Goal: Task Accomplishment & Management: Manage account settings

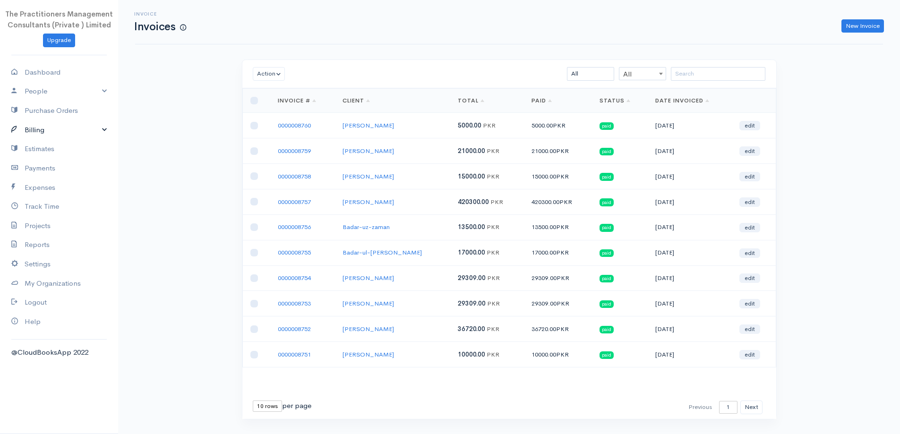
drag, startPoint x: 57, startPoint y: 134, endPoint x: 51, endPoint y: 140, distance: 8.0
click at [57, 134] on link "Billing" at bounding box center [59, 129] width 118 height 19
click at [43, 145] on link "Invoice" at bounding box center [59, 147] width 118 height 17
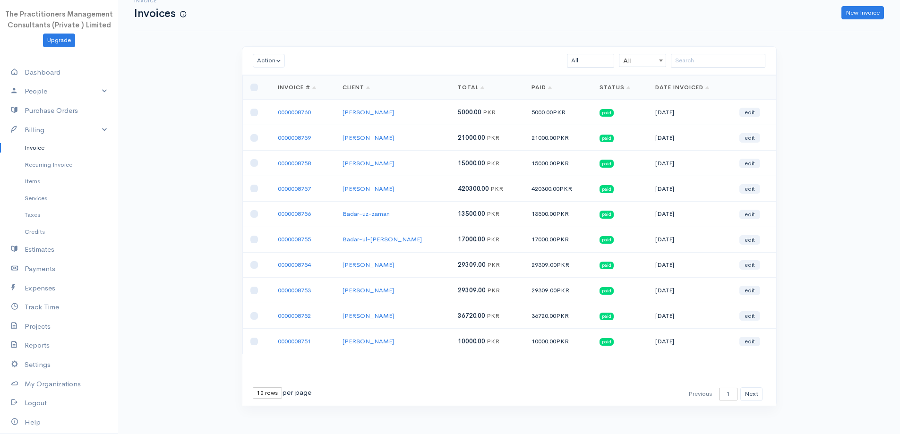
scroll to position [20, 0]
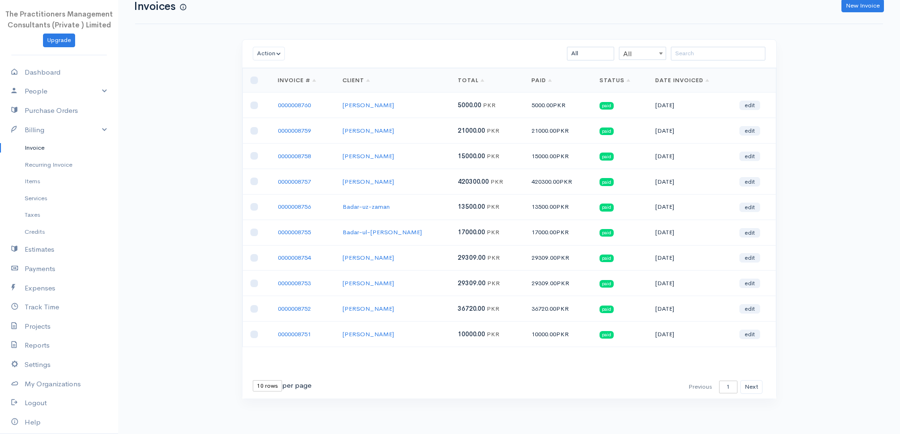
click at [267, 385] on select "10 rows 25 rows 50 rows" at bounding box center [267, 385] width 29 height 11
select select "50"
click at [253, 380] on select "10 rows 25 rows 50 rows" at bounding box center [267, 385] width 29 height 11
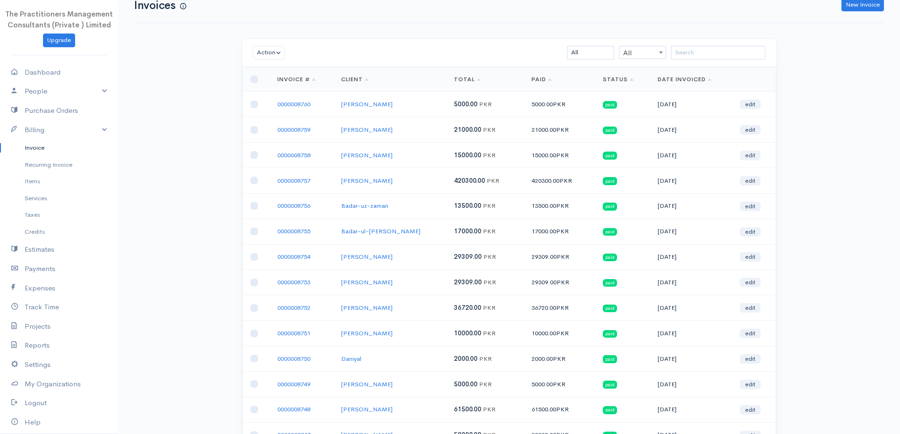
scroll to position [0, 0]
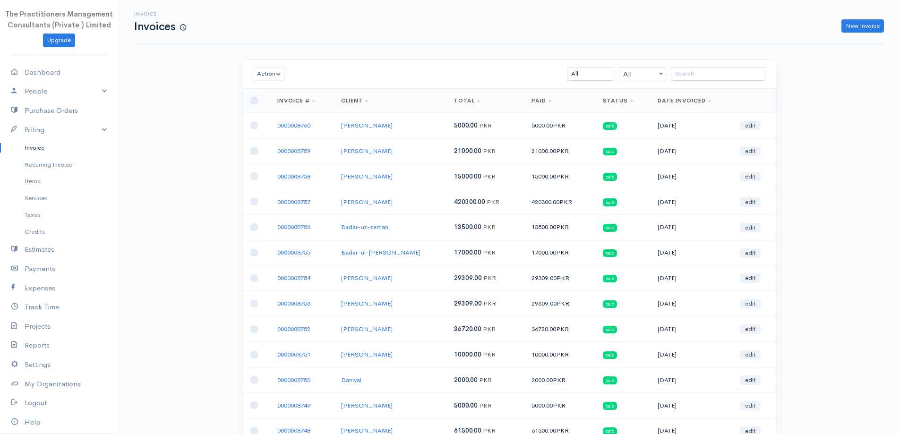
drag, startPoint x: 136, startPoint y: 26, endPoint x: 716, endPoint y: 127, distance: 589.1
click at [716, 125] on td "[DATE]" at bounding box center [691, 126] width 82 height 26
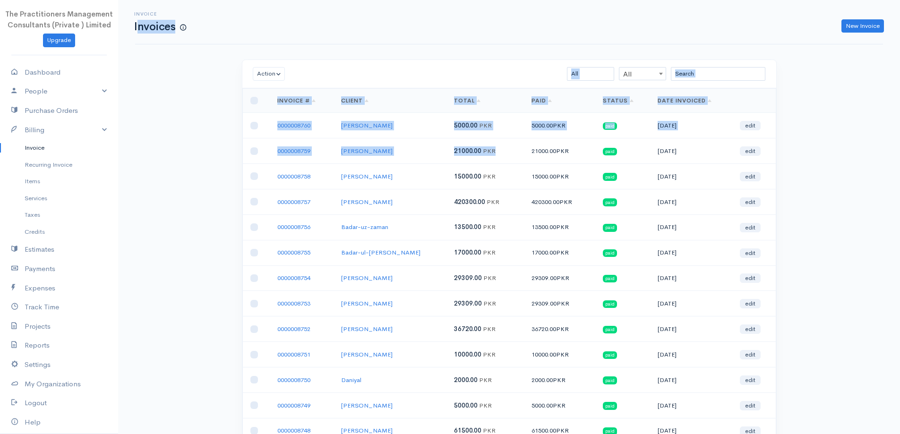
drag, startPoint x: 192, startPoint y: 37, endPoint x: 443, endPoint y: 149, distance: 275.1
click at [443, 149] on td "[PERSON_NAME]" at bounding box center [389, 151] width 113 height 26
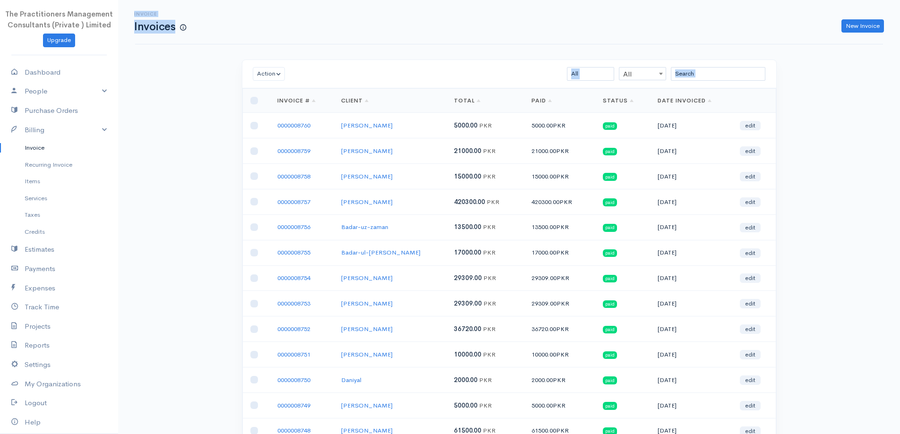
drag, startPoint x: 126, startPoint y: 29, endPoint x: 889, endPoint y: 208, distance: 783.9
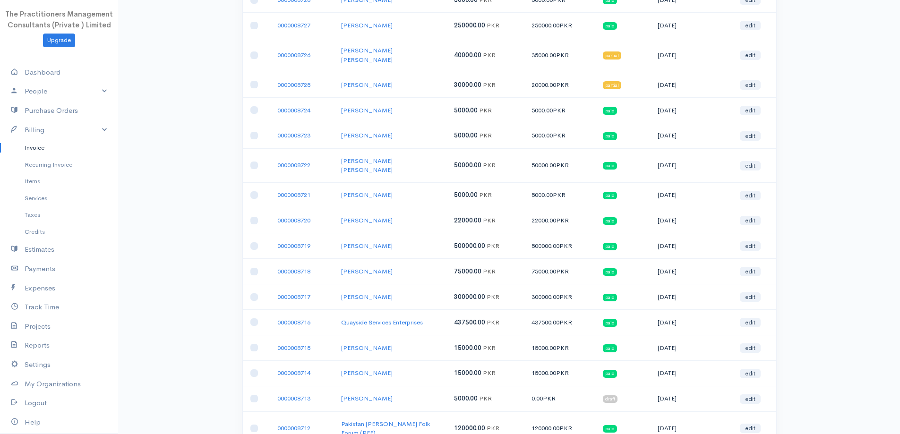
scroll to position [1038, 0]
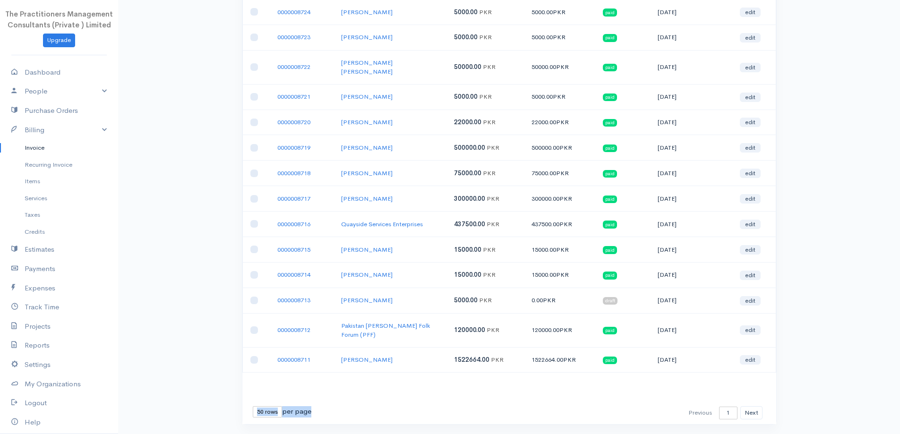
click at [736, 347] on td "edit" at bounding box center [753, 360] width 43 height 26
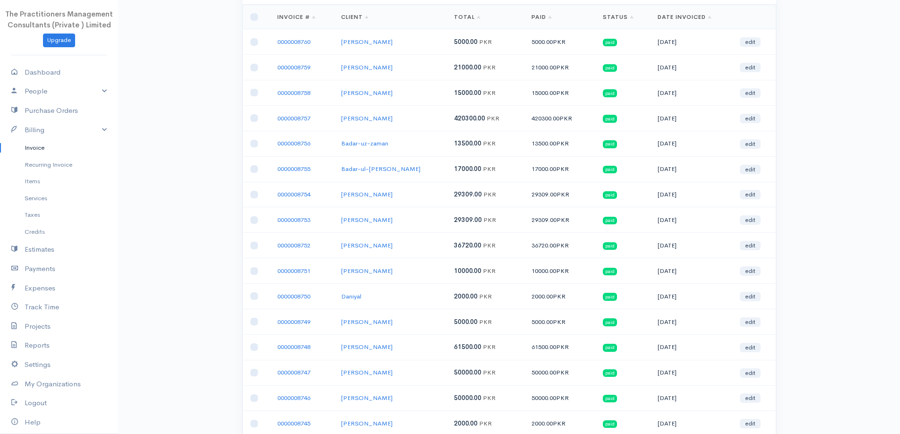
scroll to position [0, 0]
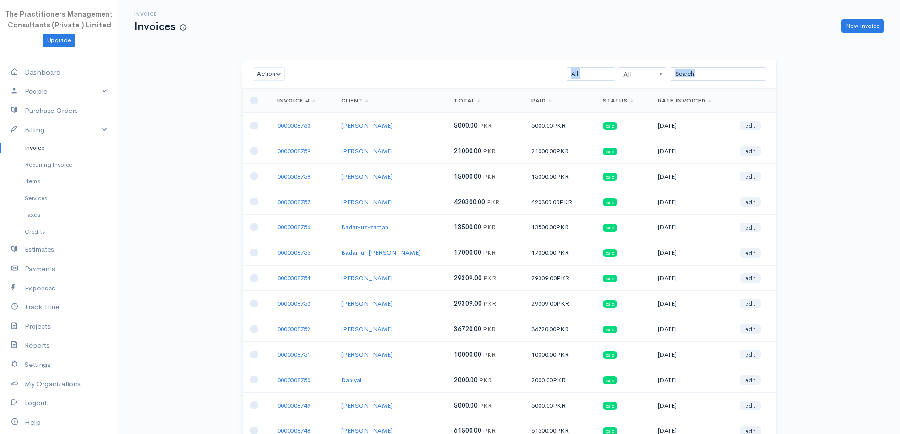
drag, startPoint x: 772, startPoint y: 339, endPoint x: 222, endPoint y: -16, distance: 654.0
click at [222, 0] on html "The Practitioners Management Consultants (Private ) Limited Upgrade Dashboard P…" at bounding box center [450, 217] width 900 height 434
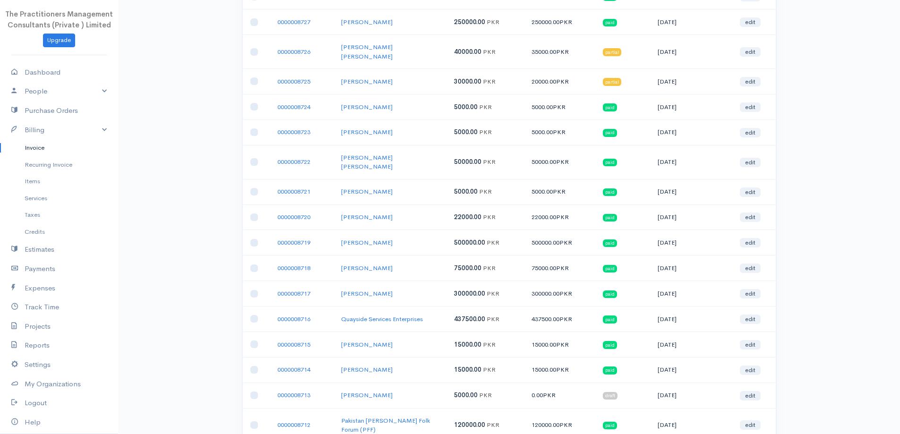
scroll to position [1038, 0]
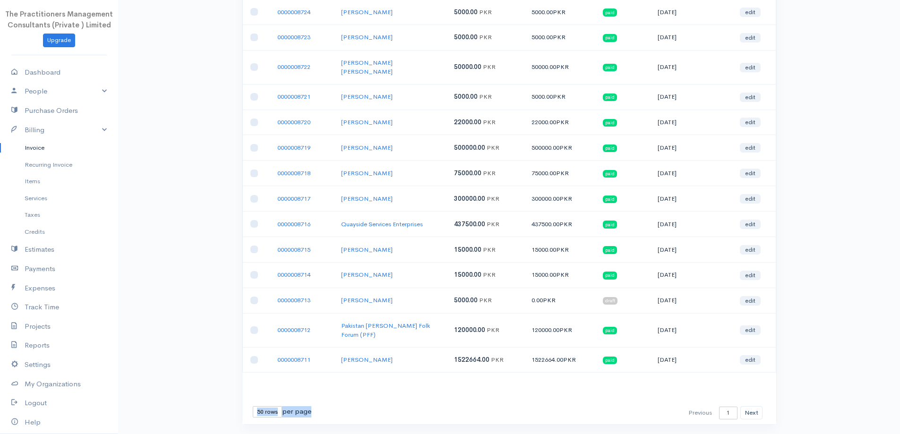
drag, startPoint x: 138, startPoint y: 30, endPoint x: 830, endPoint y: 452, distance: 810.6
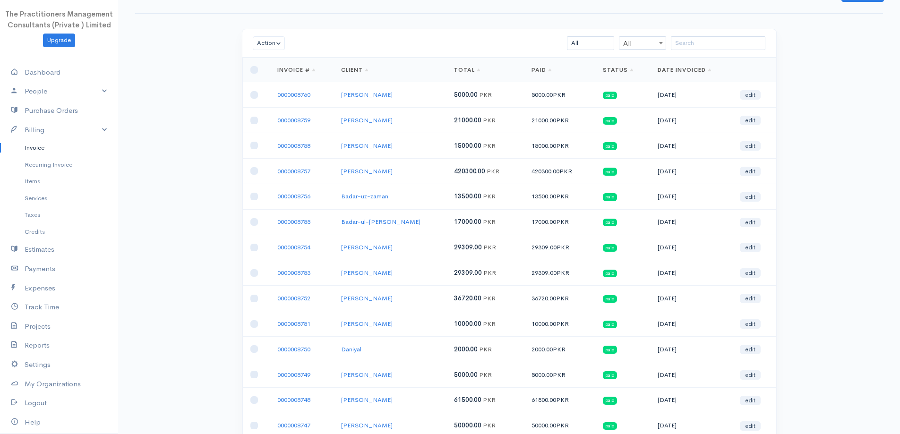
scroll to position [47, 0]
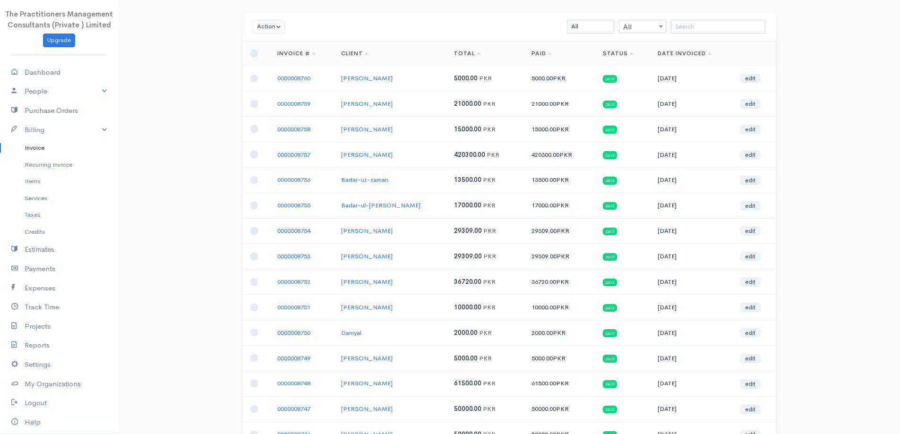
drag, startPoint x: 270, startPoint y: 78, endPoint x: 732, endPoint y: 234, distance: 487.5
click at [727, 227] on td "[DATE]" at bounding box center [691, 231] width 82 height 26
drag, startPoint x: 727, startPoint y: 227, endPoint x: 299, endPoint y: 162, distance: 432.4
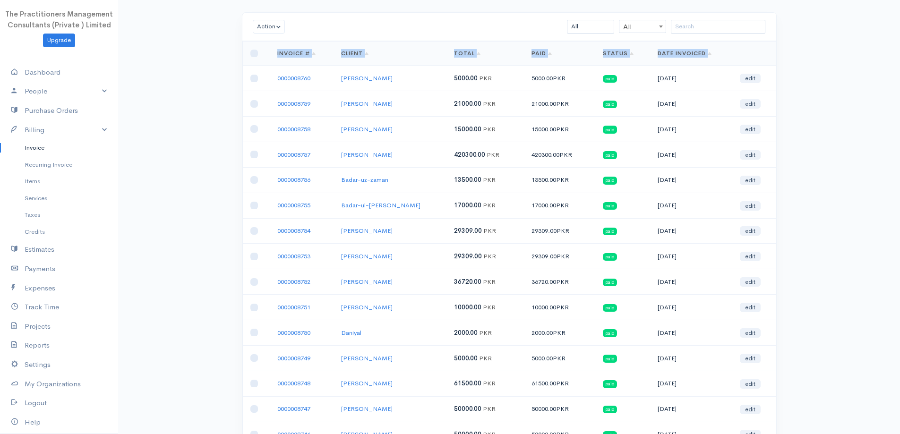
drag, startPoint x: 277, startPoint y: 84, endPoint x: 873, endPoint y: 315, distance: 639.0
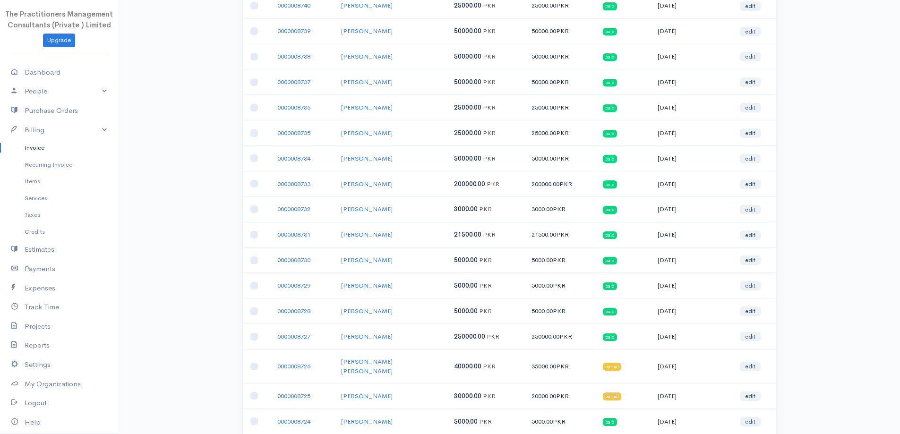
scroll to position [282, 0]
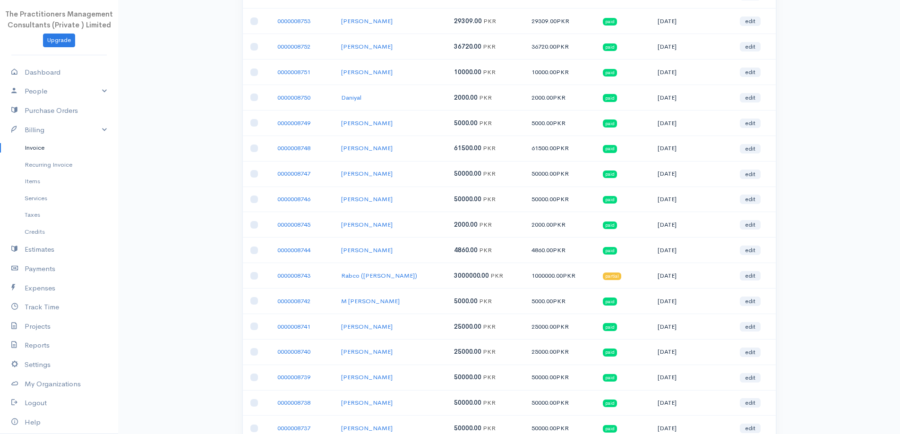
drag, startPoint x: 849, startPoint y: 102, endPoint x: 906, endPoint y: 431, distance: 333.6
drag, startPoint x: 800, startPoint y: 12, endPoint x: 820, endPoint y: 25, distance: 24.2
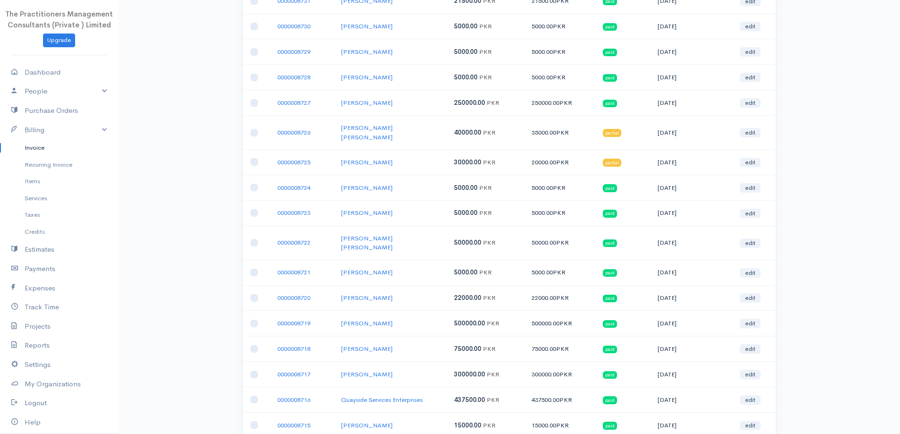
scroll to position [1038, 0]
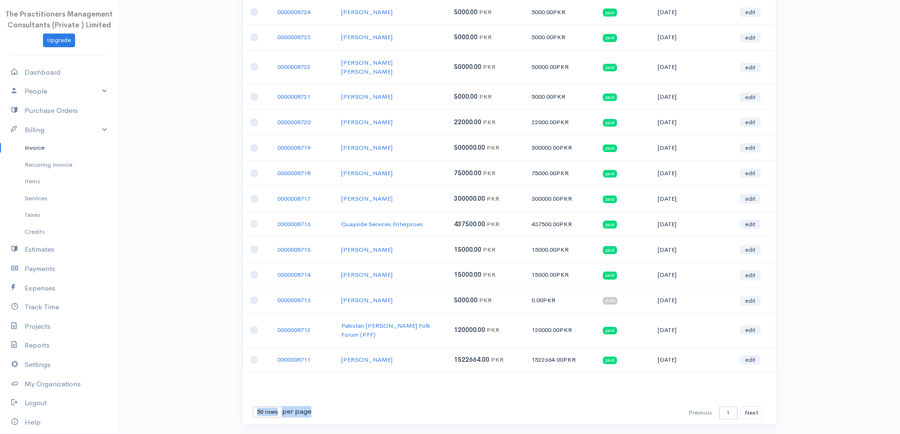
drag, startPoint x: 348, startPoint y: 160, endPoint x: 861, endPoint y: 430, distance: 579.9
click at [750, 406] on button "Next" at bounding box center [751, 413] width 22 height 14
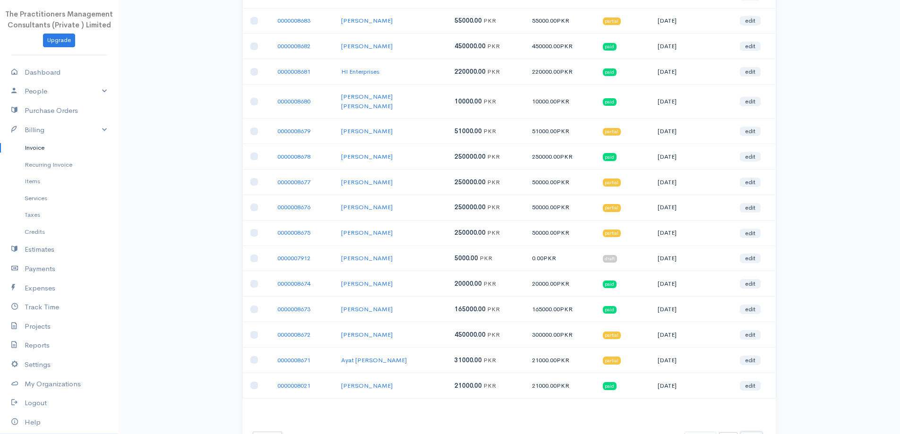
click at [748, 432] on button "Next" at bounding box center [751, 439] width 22 height 14
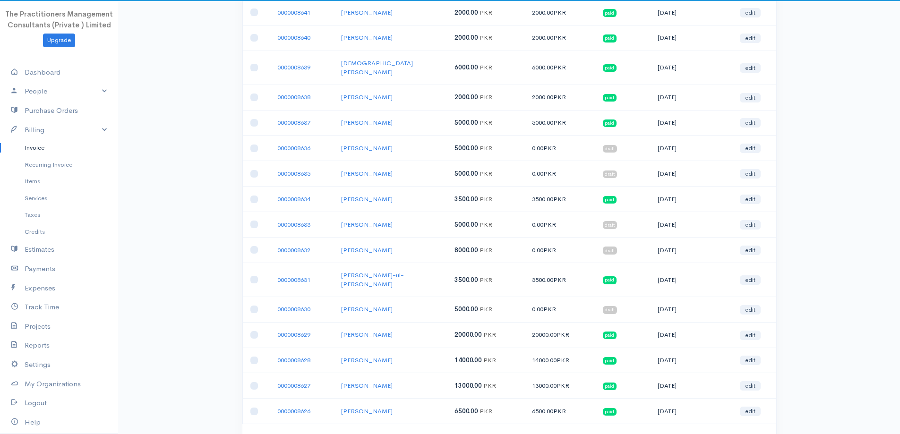
scroll to position [1047, 0]
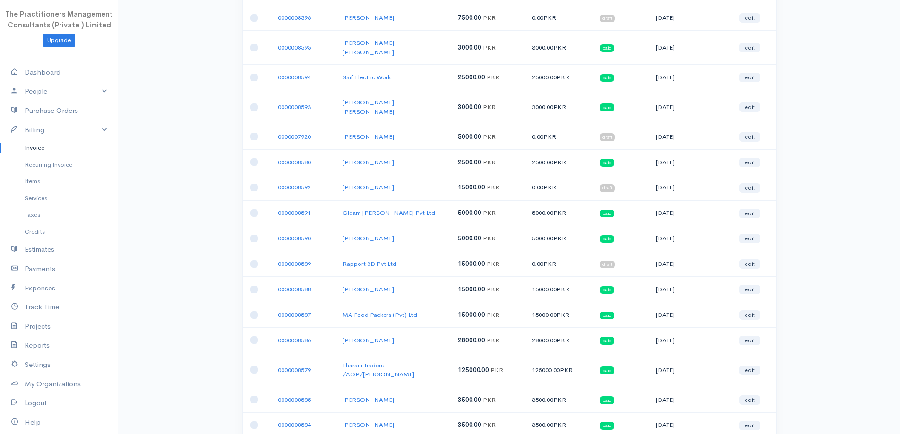
scroll to position [1038, 0]
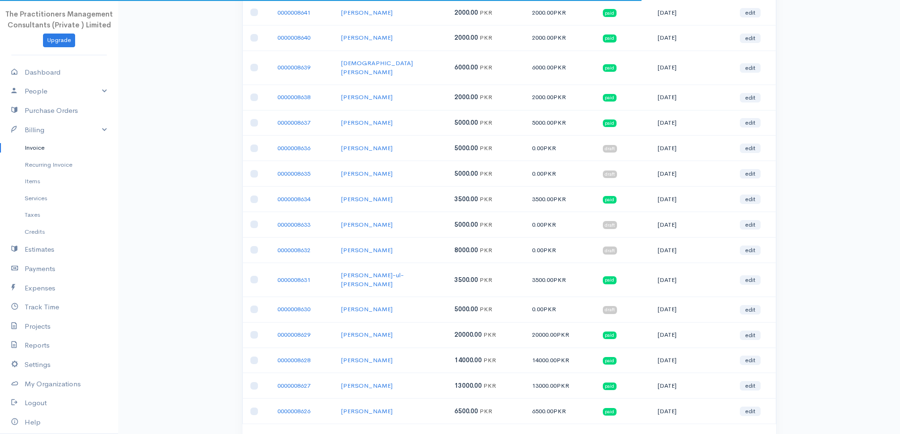
scroll to position [1047, 0]
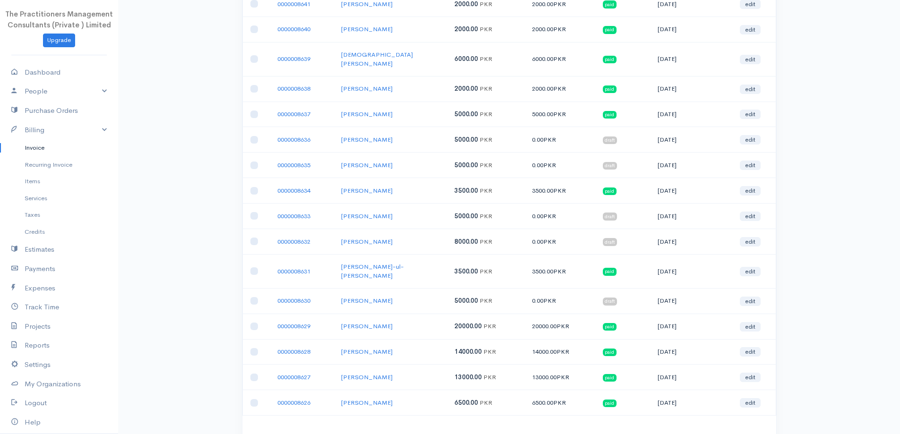
drag, startPoint x: 709, startPoint y: 392, endPoint x: 723, endPoint y: 398, distance: 15.0
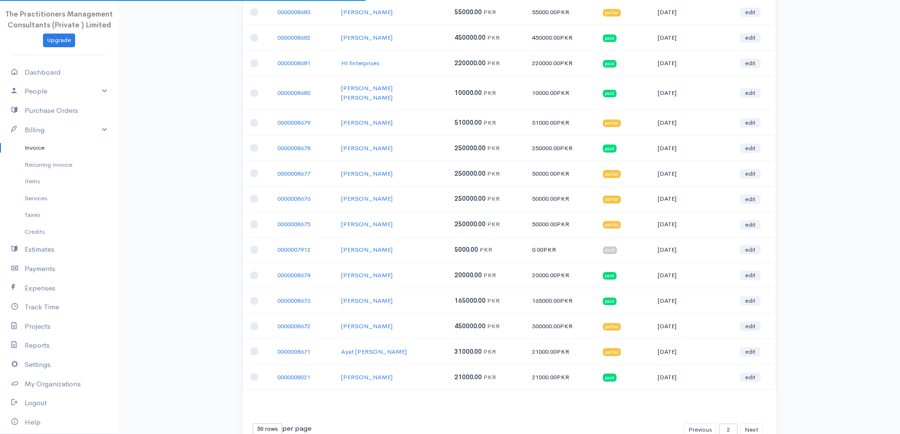
scroll to position [1038, 0]
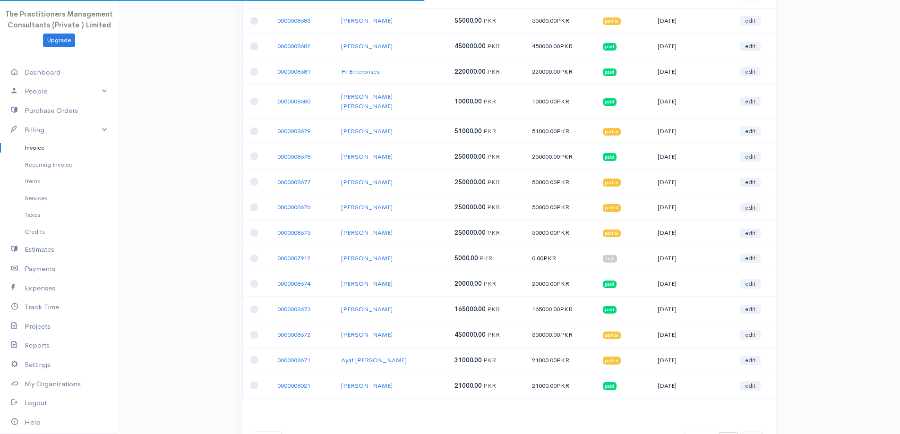
drag, startPoint x: 739, startPoint y: 381, endPoint x: 745, endPoint y: 385, distance: 7.7
click at [744, 432] on div "First Previous 1 2 3 4 5 6 7 8 9 10 11 12 13 14 15 16 17 18 19 20 21 22 23 24 2…" at bounding box center [725, 439] width 82 height 14
click at [712, 432] on button "Previous" at bounding box center [700, 439] width 32 height 14
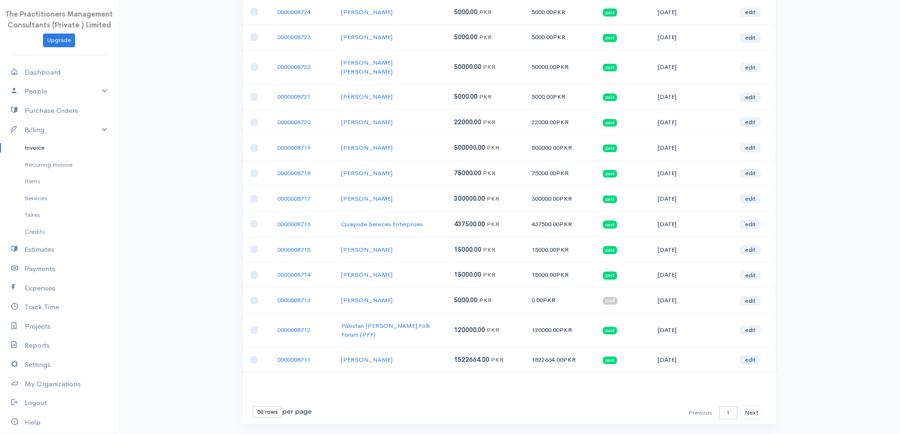
click at [708, 406] on div "First Previous 1 2 3 4 5 6 7 8 9 10 11 12 13 14 15 16 17 18 19 20 21 22 23 24 2…" at bounding box center [725, 413] width 82 height 14
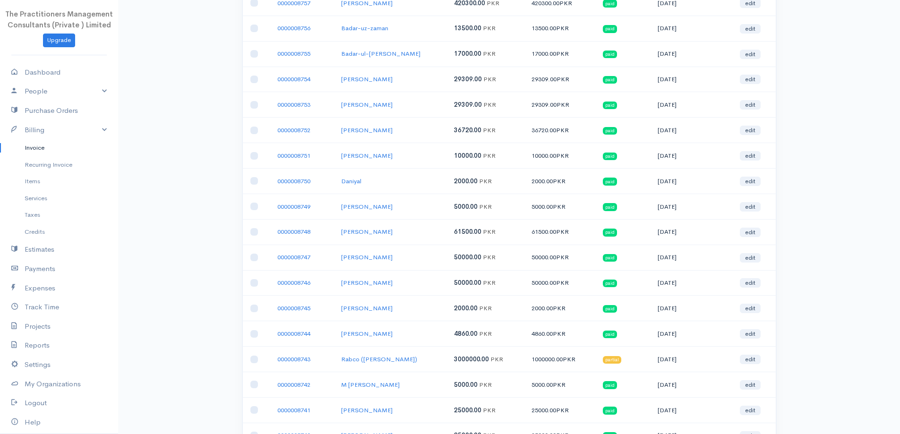
scroll to position [0, 0]
